Goal: Task Accomplishment & Management: Complete application form

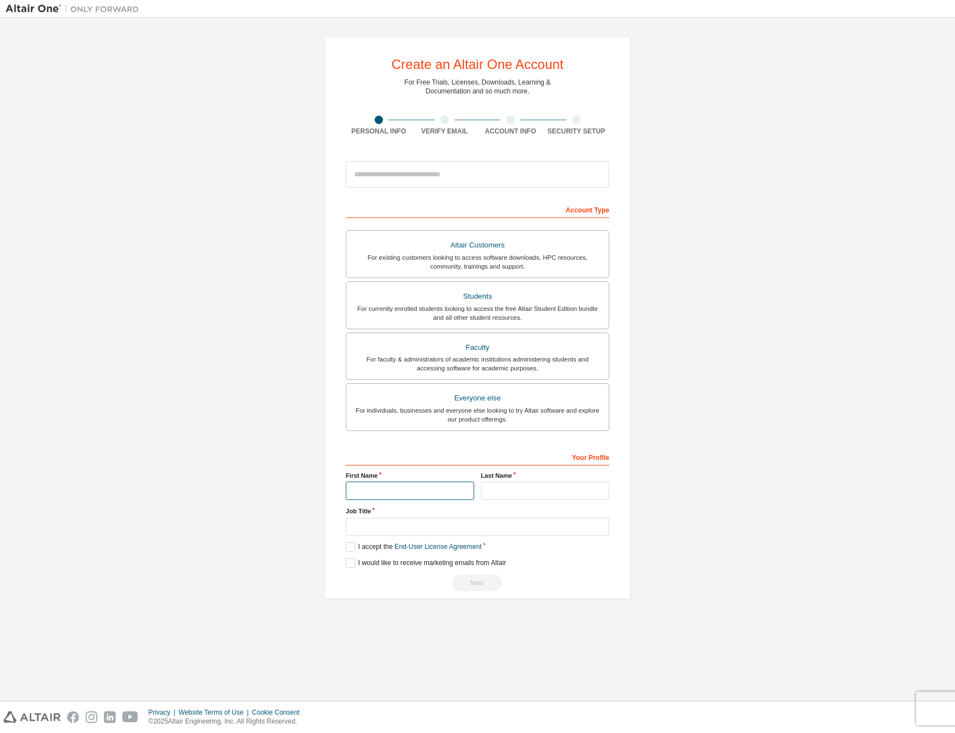
click at [429, 492] on input "text" at bounding box center [410, 491] width 128 height 18
type input "********"
click at [545, 489] on input "text" at bounding box center [545, 491] width 128 height 18
type input "******"
click at [436, 529] on input "text" at bounding box center [478, 527] width 264 height 18
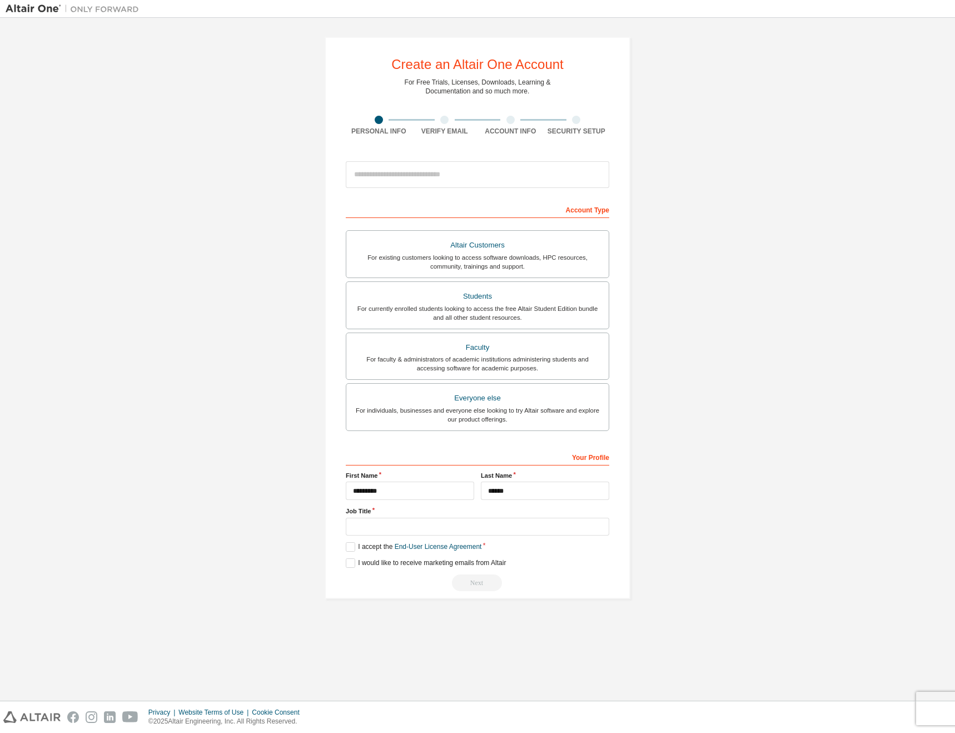
drag, startPoint x: 436, startPoint y: 529, endPoint x: 689, endPoint y: 441, distance: 268.3
click at [689, 441] on div "Create an Altair One Account For Free Trials, Licenses, Downloads, Learning & D…" at bounding box center [478, 317] width 944 height 589
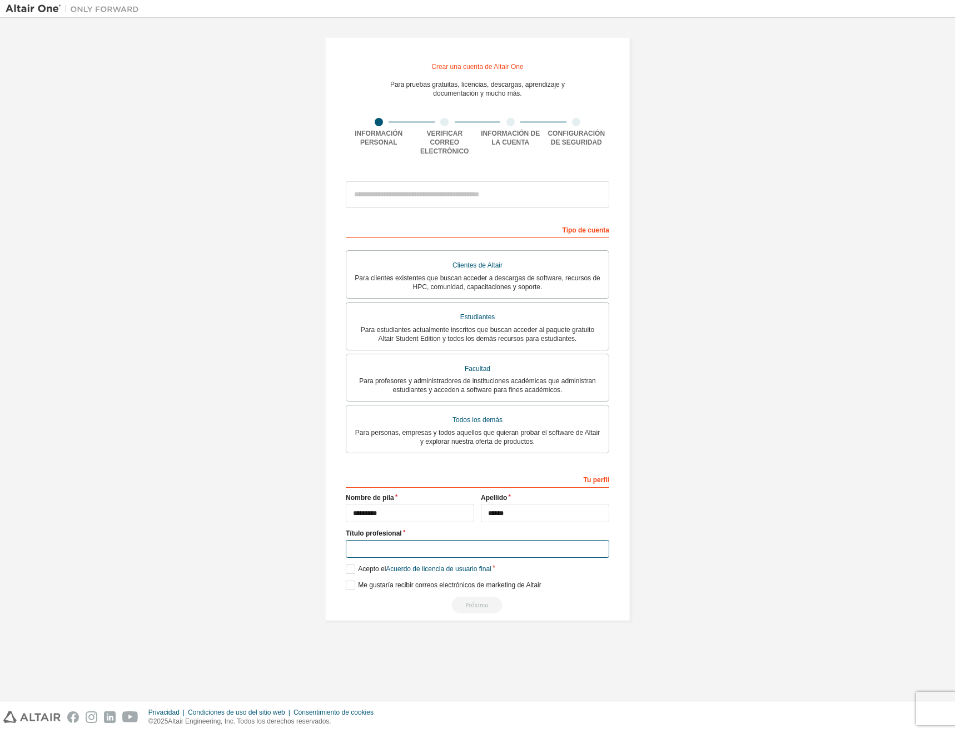
click at [398, 547] on input "text" at bounding box center [478, 549] width 264 height 18
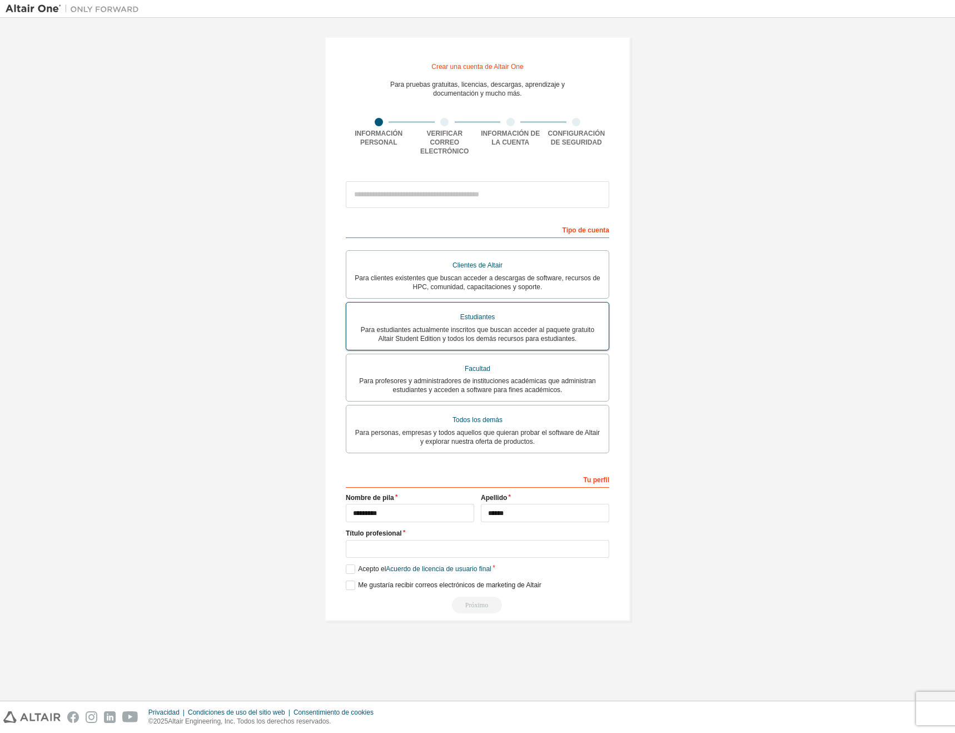
click at [542, 326] on font "Para estudiantes actualmente inscritos que buscan acceder al paquete gratuito A…" at bounding box center [478, 334] width 234 height 17
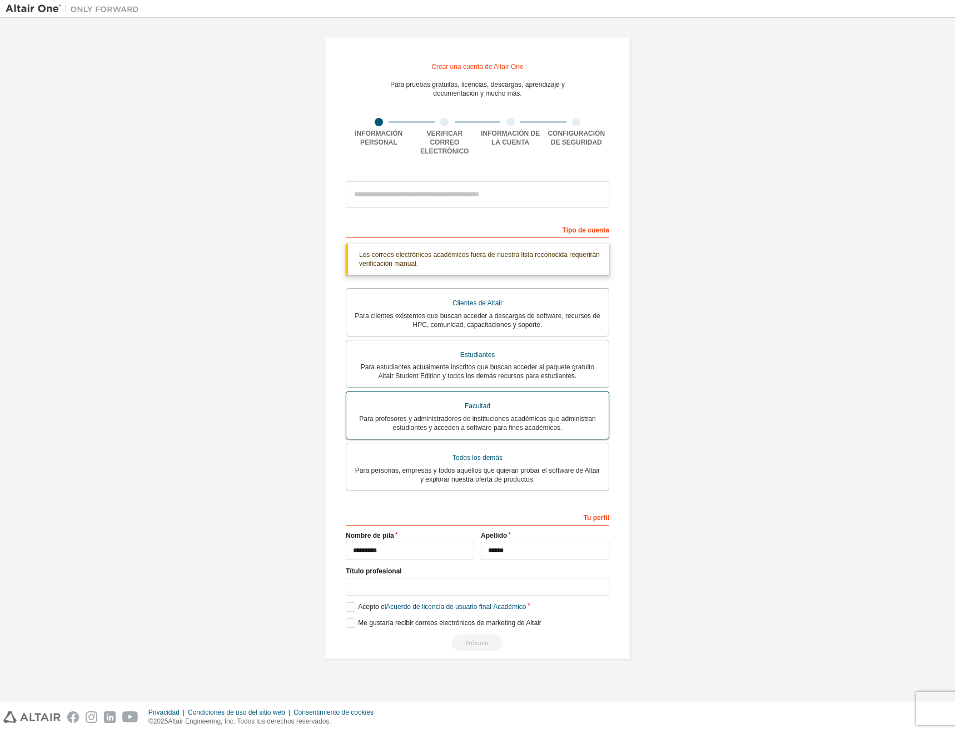
click at [468, 418] on font "Para profesores y administradores de instituciones académicas que administran e…" at bounding box center [477, 423] width 237 height 17
click at [480, 367] on font "Para estudiantes actualmente inscritos que buscan acceder al paquete gratuito A…" at bounding box center [478, 371] width 234 height 17
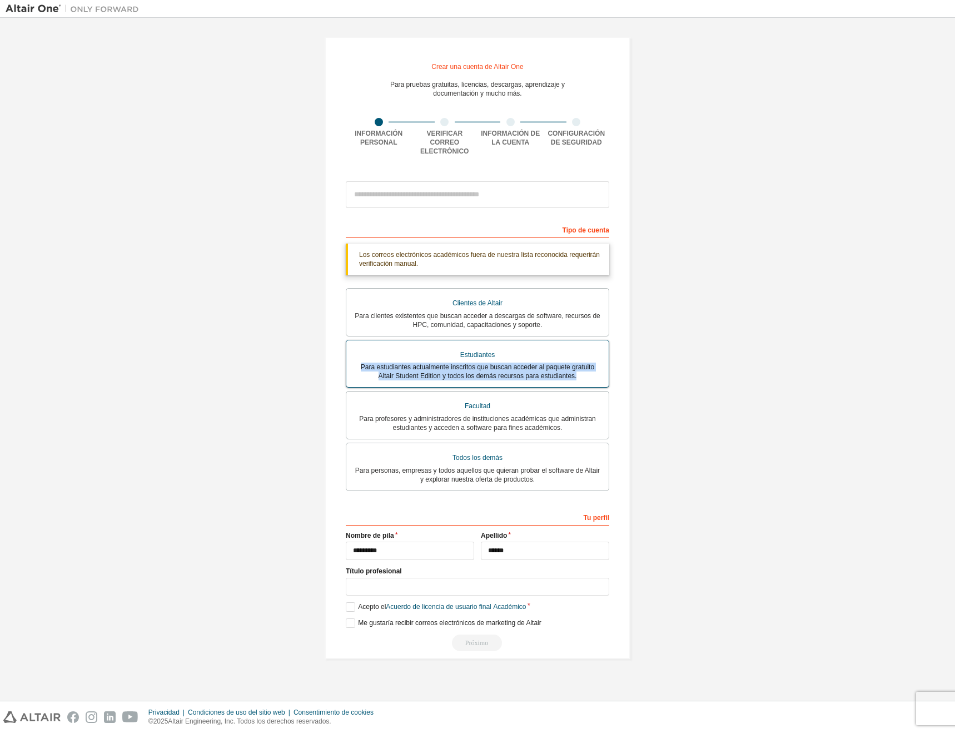
click at [480, 367] on font "Para estudiantes actualmente inscritos que buscan acceder al paquete gratuito A…" at bounding box center [478, 371] width 234 height 17
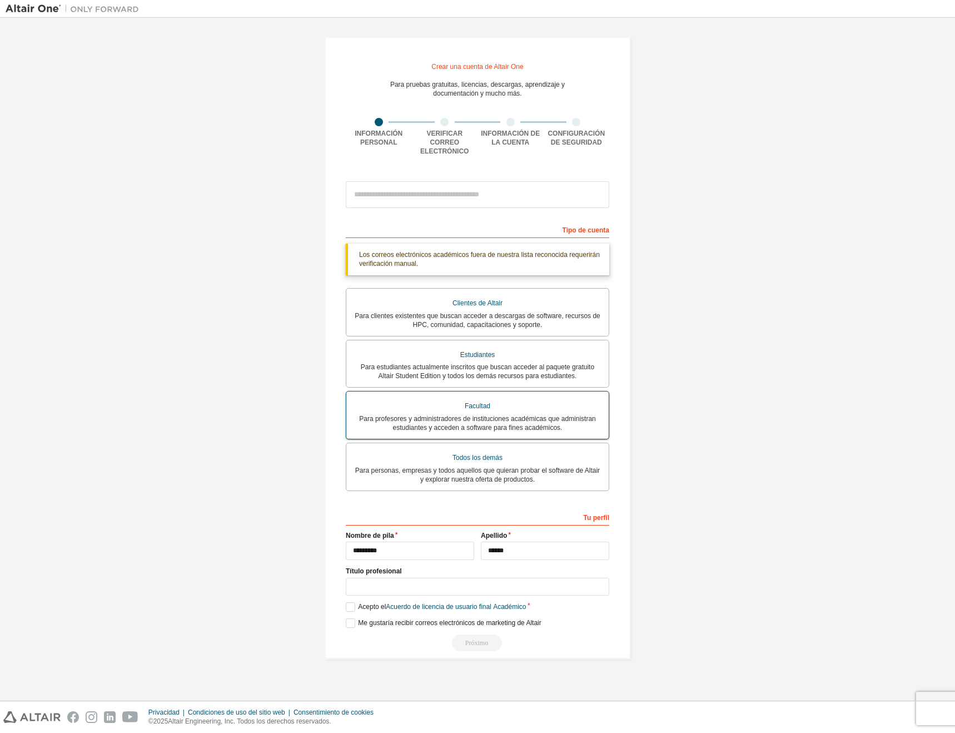
click at [477, 402] on font "Facultad" at bounding box center [478, 406] width 26 height 8
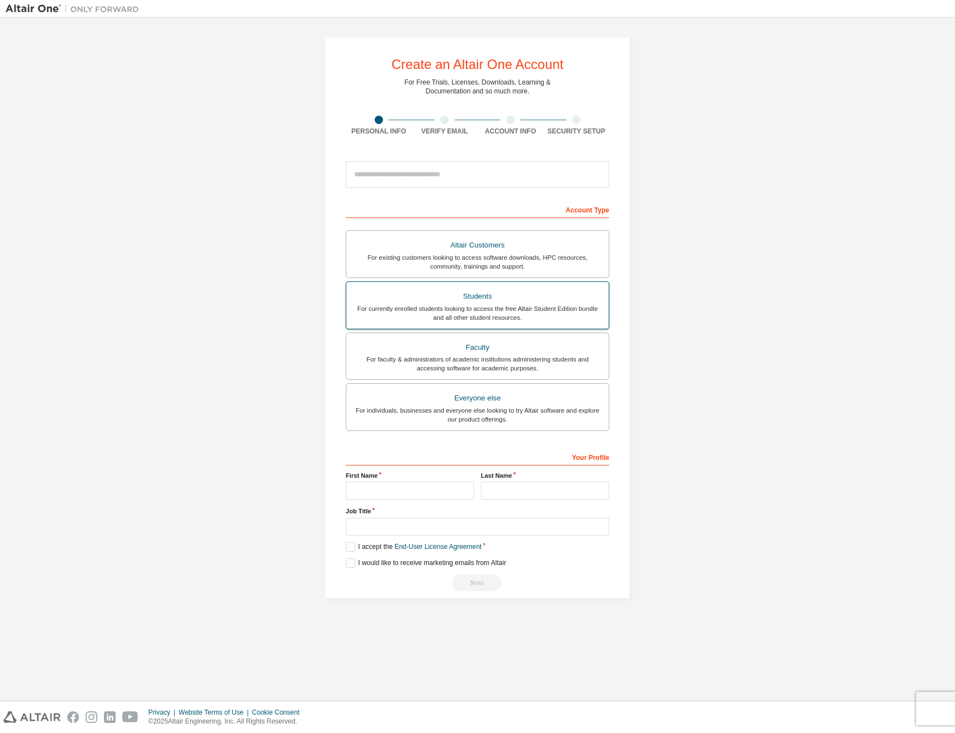
click at [543, 296] on div "Students" at bounding box center [477, 297] width 249 height 16
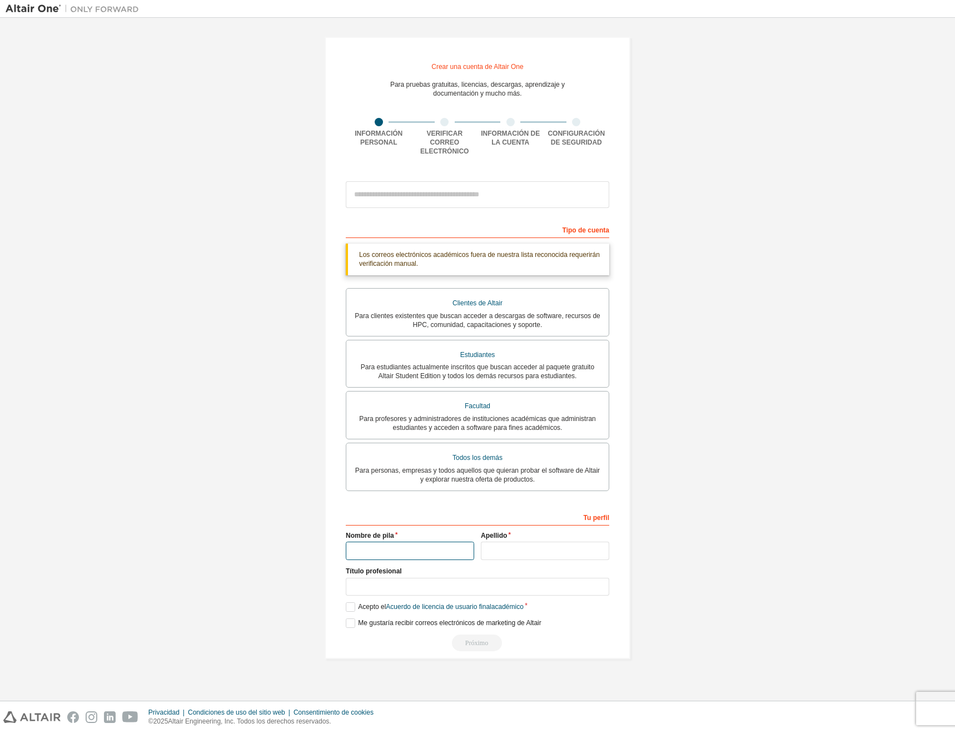
click at [363, 548] on input "text" at bounding box center [410, 551] width 128 height 18
click at [516, 364] on font "Para estudiantes actualmente inscritos que buscan acceder al paquete gratuito A…" at bounding box center [478, 371] width 234 height 17
click at [416, 545] on input "text" at bounding box center [410, 551] width 128 height 18
click at [398, 586] on input "text" at bounding box center [478, 587] width 264 height 18
